Goal: Entertainment & Leisure: Consume media (video, audio)

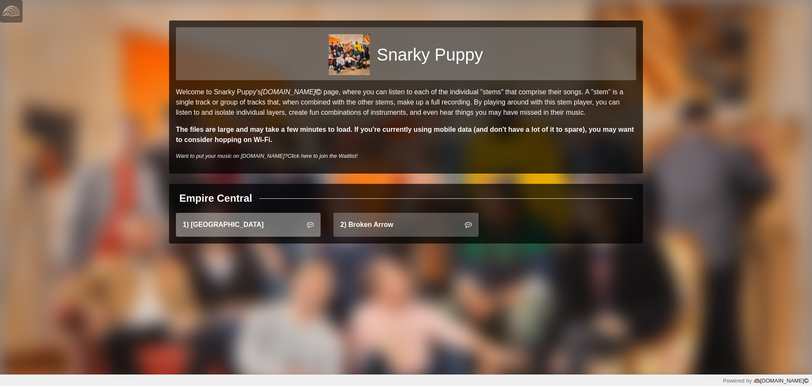
click at [272, 230] on link "1) East Bay" at bounding box center [248, 225] width 145 height 24
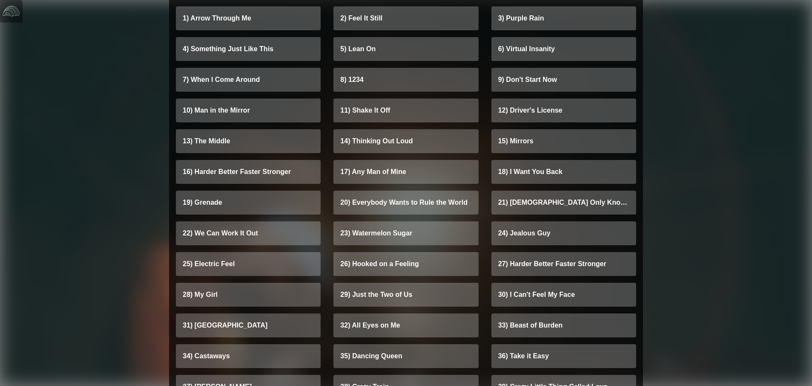
scroll to position [1759, 0]
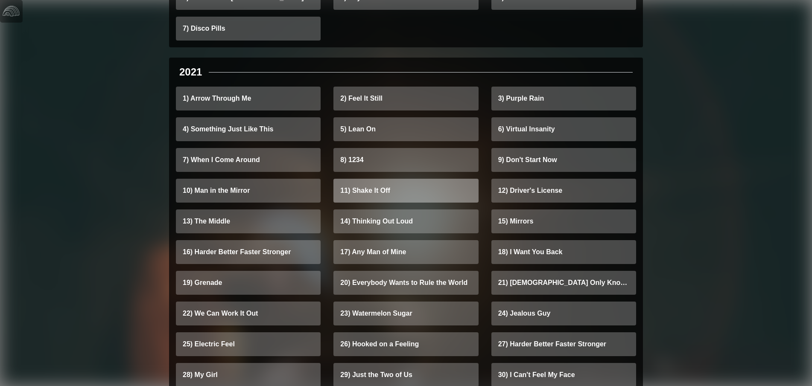
click at [384, 185] on link "11) Shake It Off" at bounding box center [405, 191] width 145 height 24
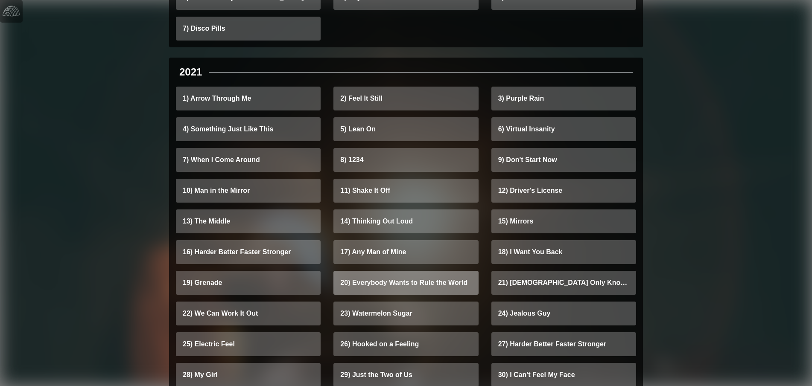
click at [356, 283] on link "20) Everybody Wants to Rule the World" at bounding box center [405, 283] width 145 height 24
